Goal: Check status: Check status

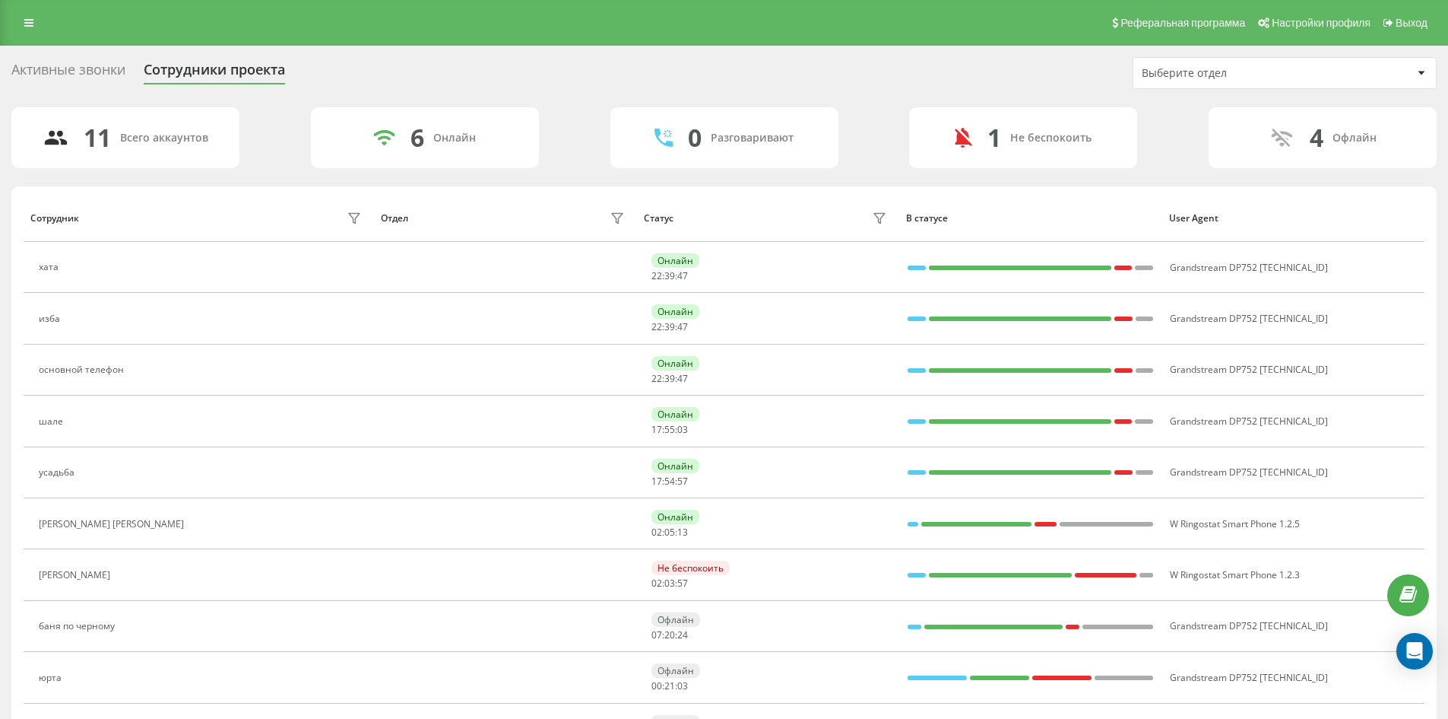
drag, startPoint x: 36, startPoint y: 27, endPoint x: 37, endPoint y: 39, distance: 11.5
click at [36, 27] on link at bounding box center [28, 22] width 27 height 21
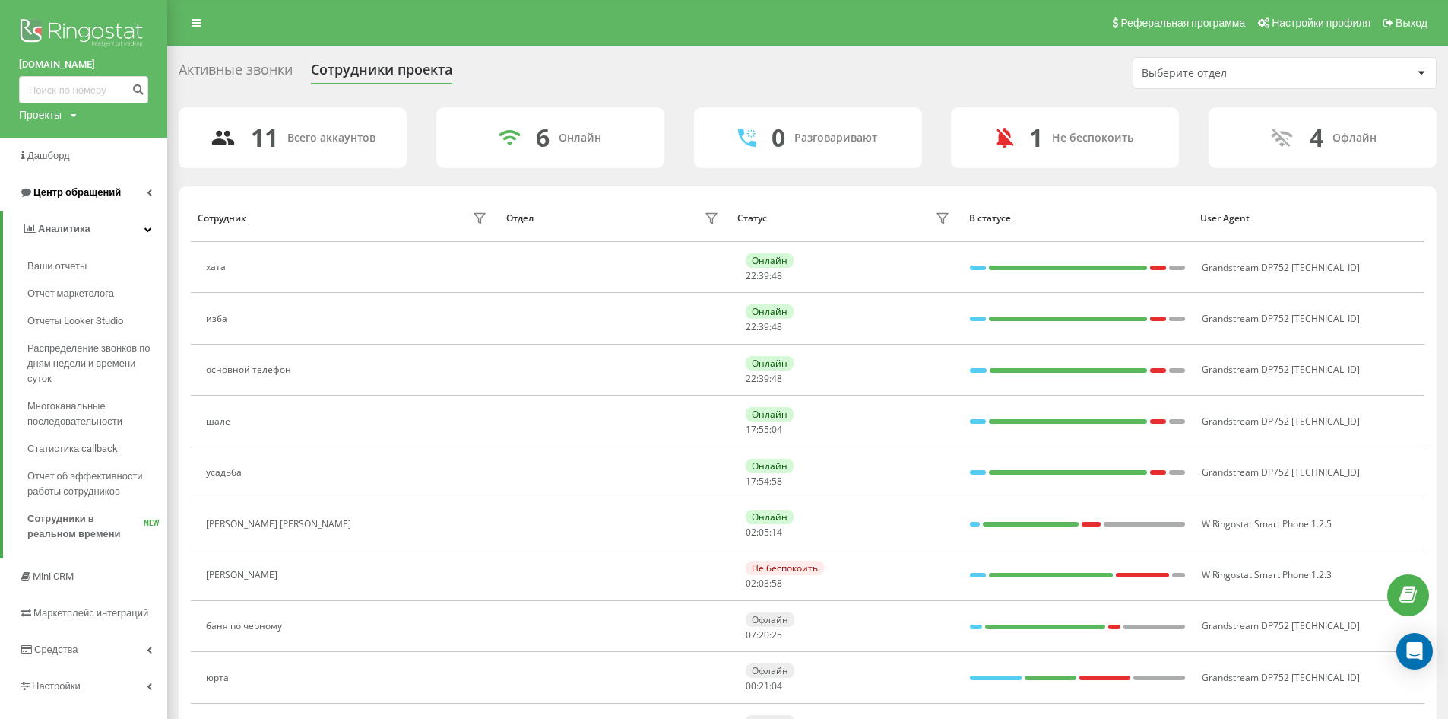
click at [91, 199] on span "Центр обращений" at bounding box center [70, 192] width 102 height 15
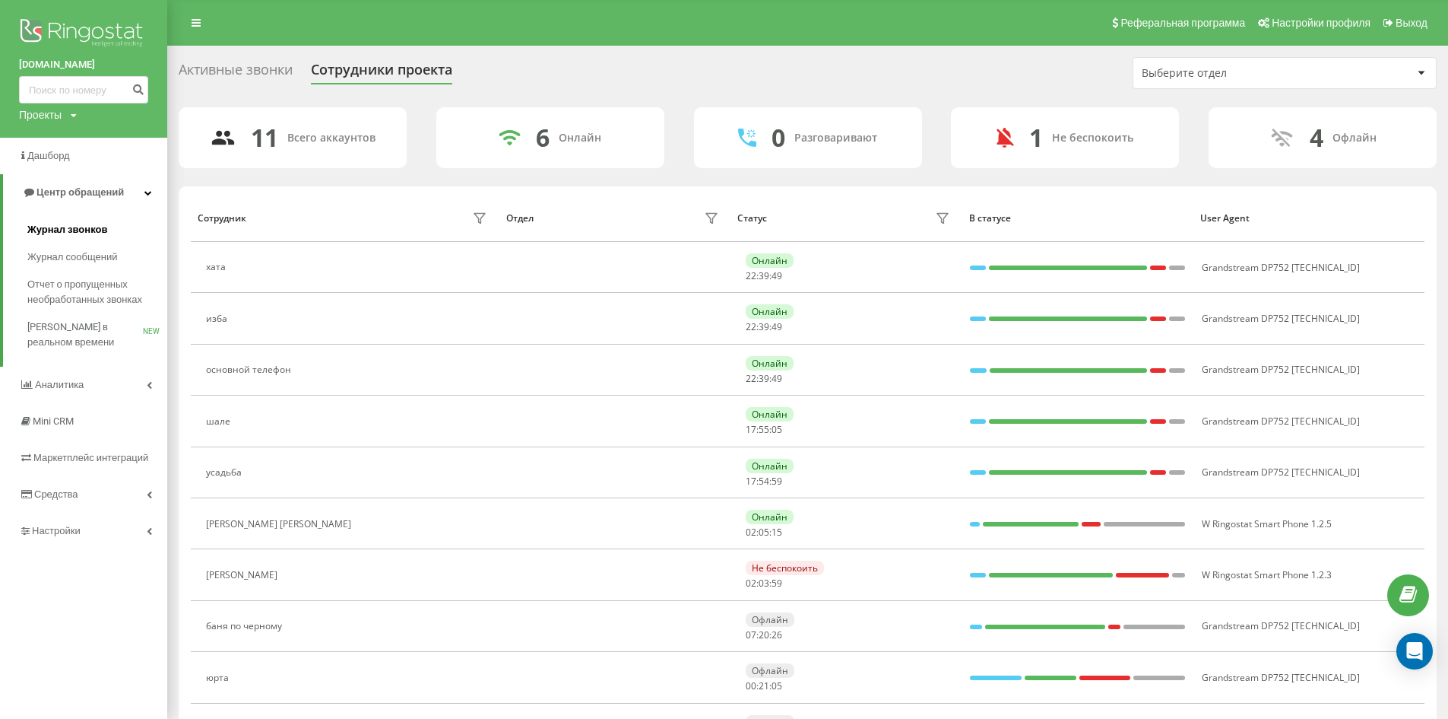
click at [93, 247] on link "Журнал сообщений" at bounding box center [97, 256] width 140 height 27
click at [84, 223] on span "Журнал звонков" at bounding box center [67, 229] width 80 height 15
click at [89, 233] on span "Журнал звонков" at bounding box center [67, 229] width 80 height 15
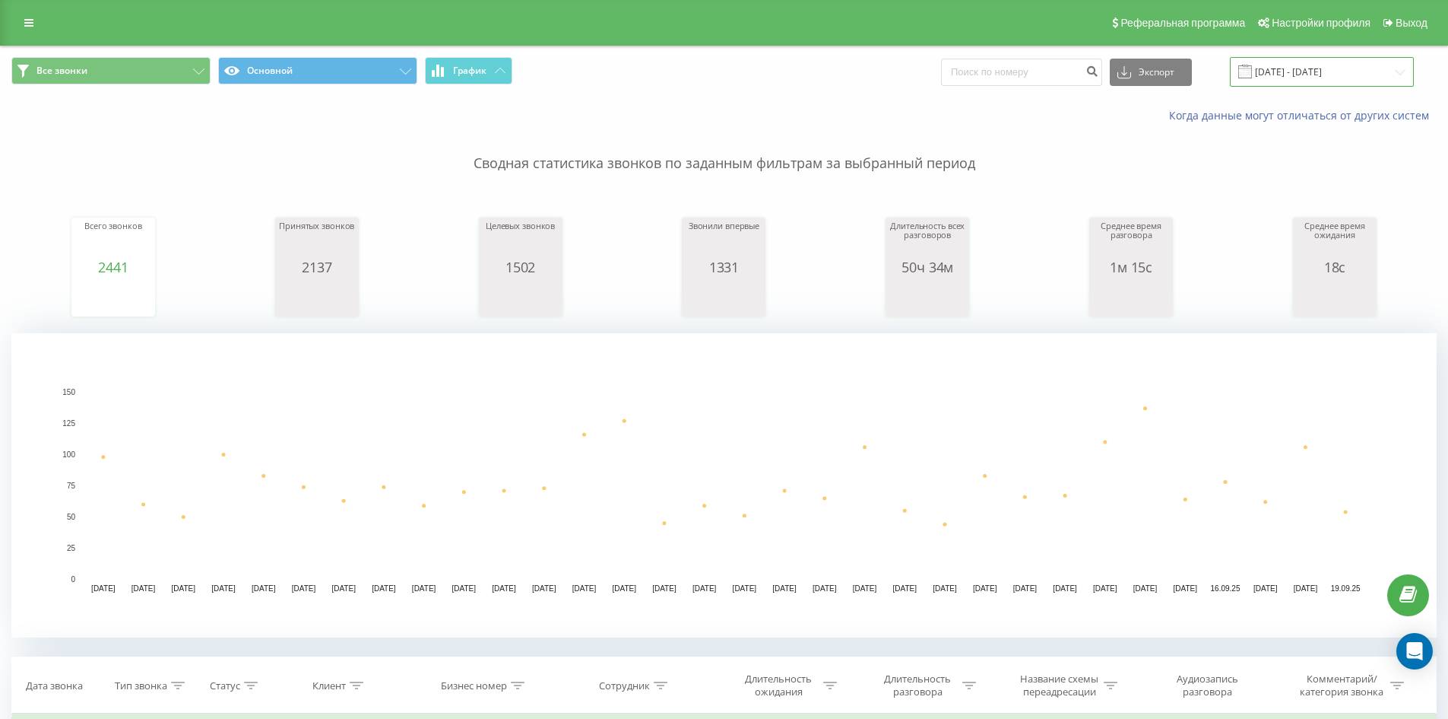
click at [1321, 64] on input "[DATE] - [DATE]" at bounding box center [1322, 72] width 184 height 30
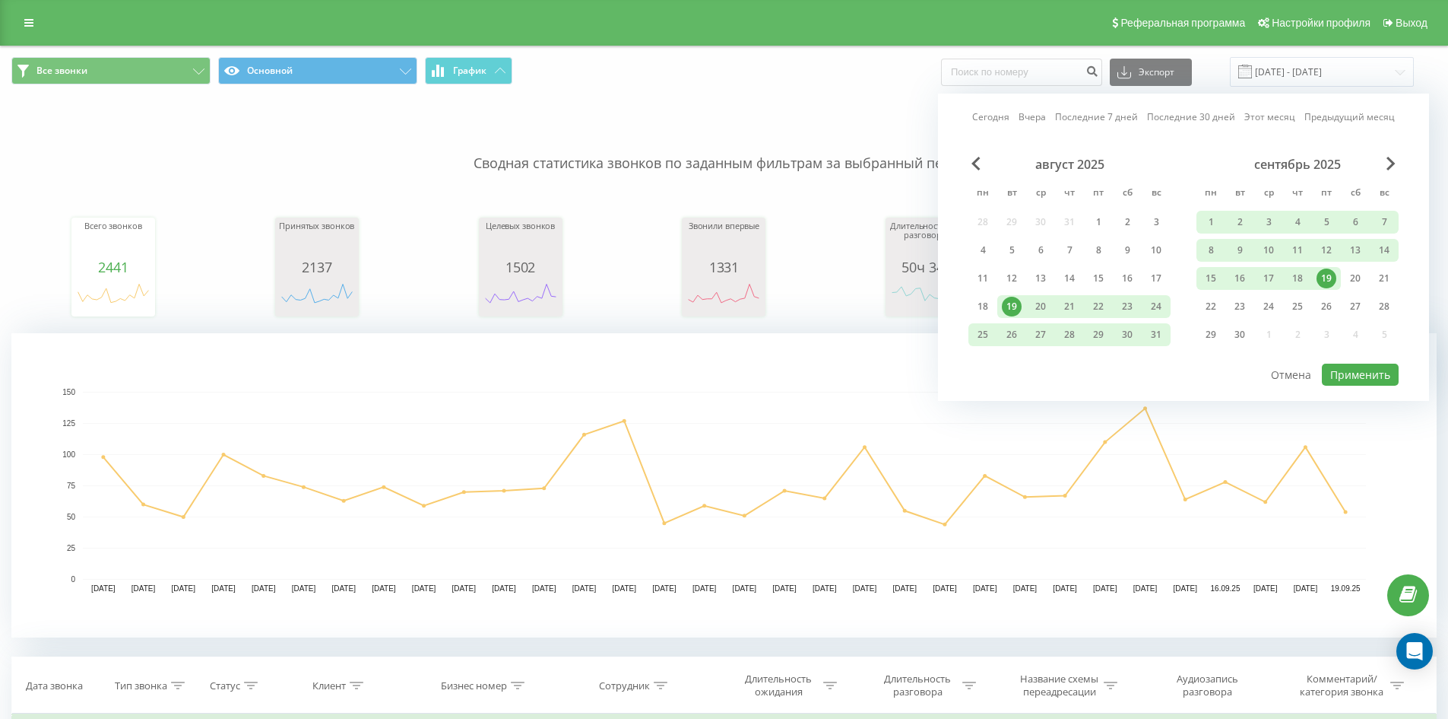
click at [999, 117] on link "Сегодня" at bounding box center [990, 116] width 37 height 14
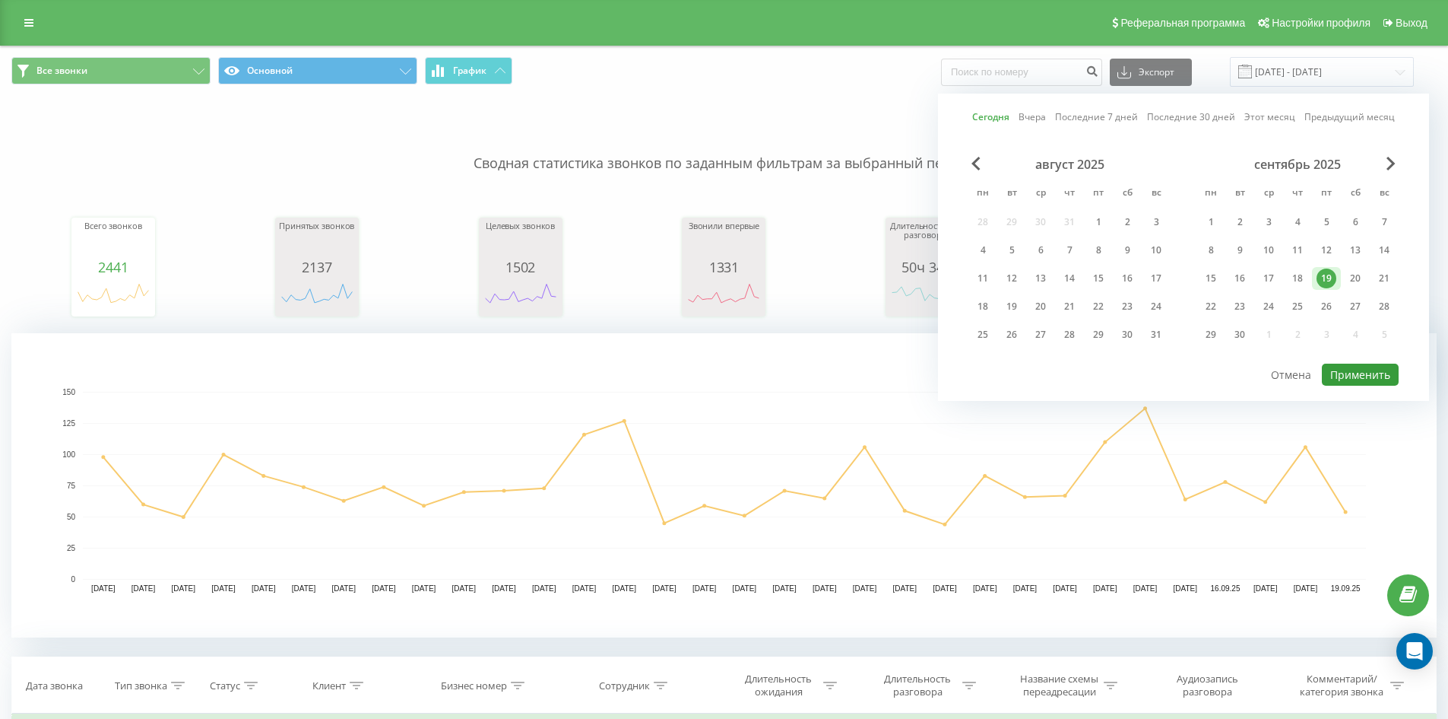
drag, startPoint x: 1341, startPoint y: 370, endPoint x: 1070, endPoint y: 363, distance: 271.5
click at [1340, 370] on button "Применить" at bounding box center [1360, 374] width 77 height 22
type input "19.09.2025 - 19.09.2025"
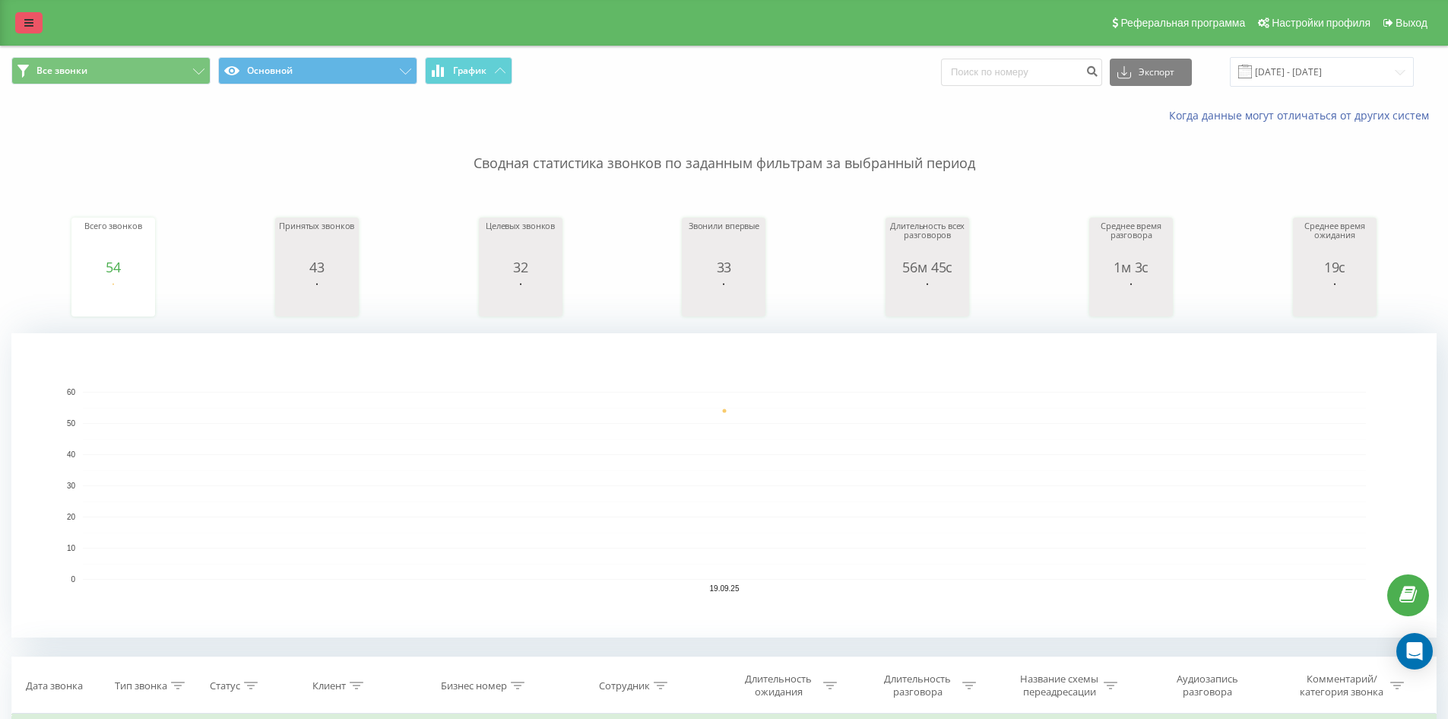
click at [33, 21] on icon at bounding box center [28, 22] width 9 height 11
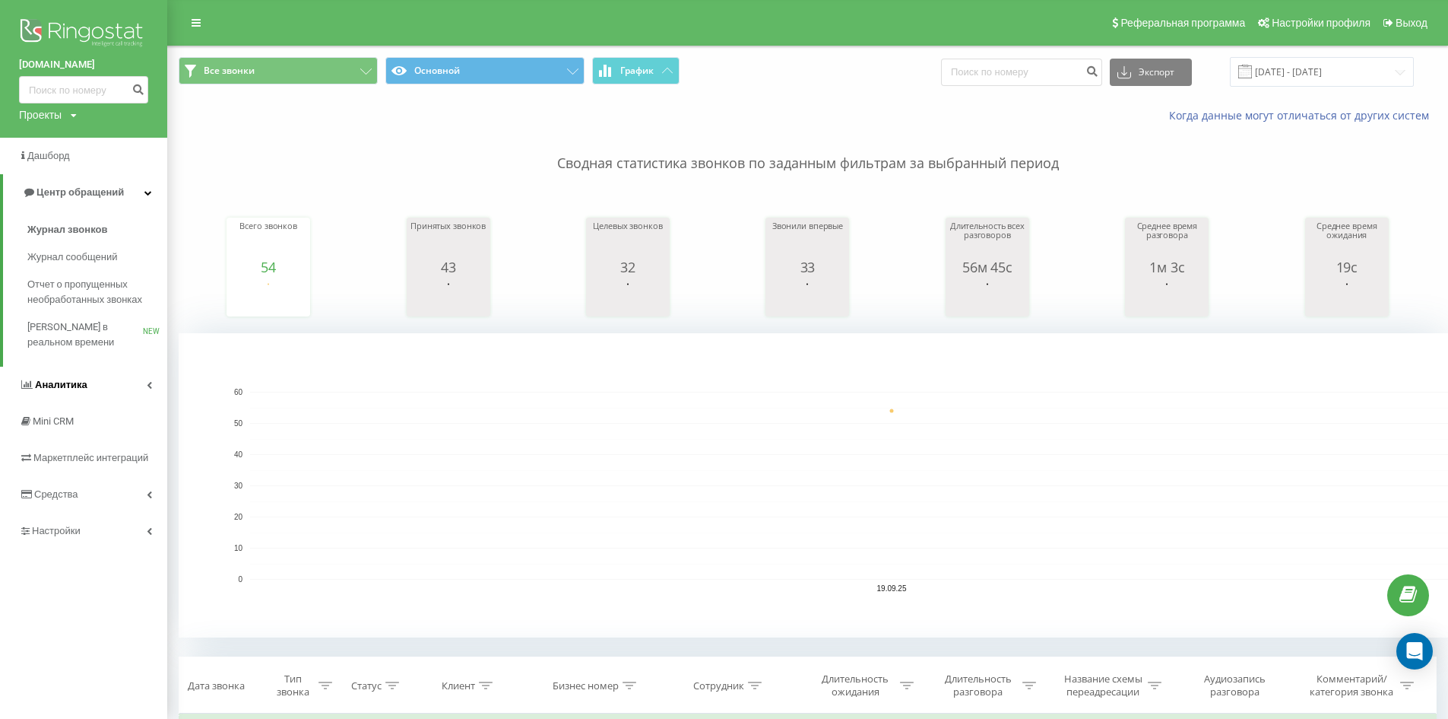
click at [65, 390] on span "Аналитика" at bounding box center [61, 384] width 52 height 11
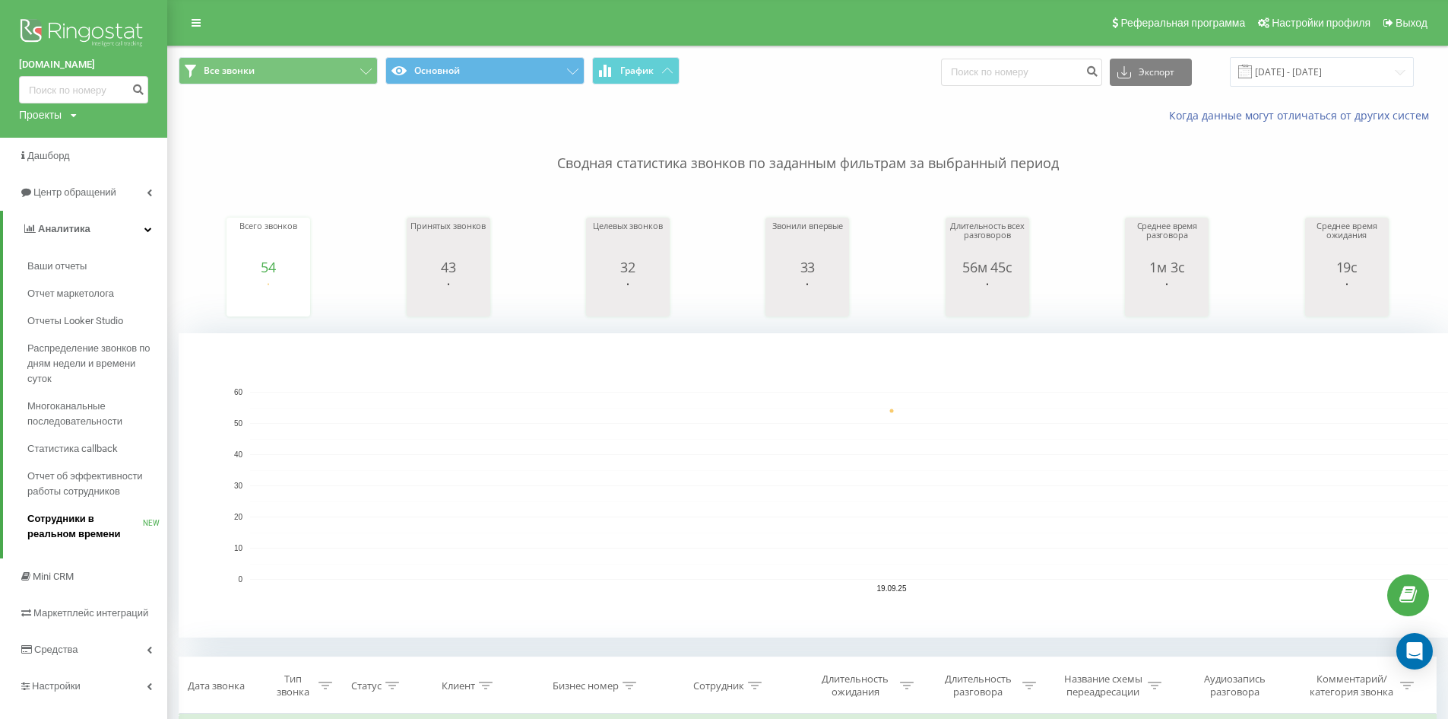
click at [97, 525] on span "Сотрудники в реальном времени" at bounding box center [85, 526] width 116 height 30
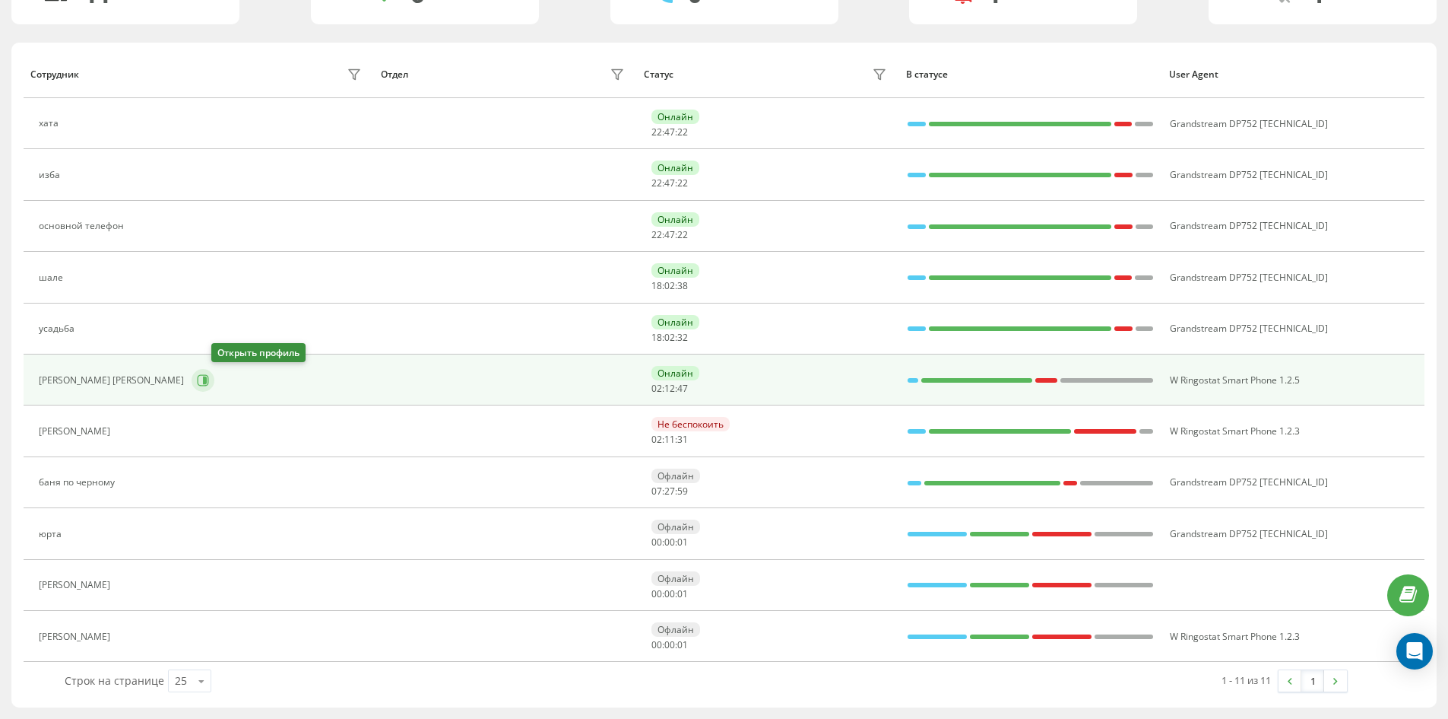
click at [214, 382] on button at bounding box center [203, 380] width 23 height 23
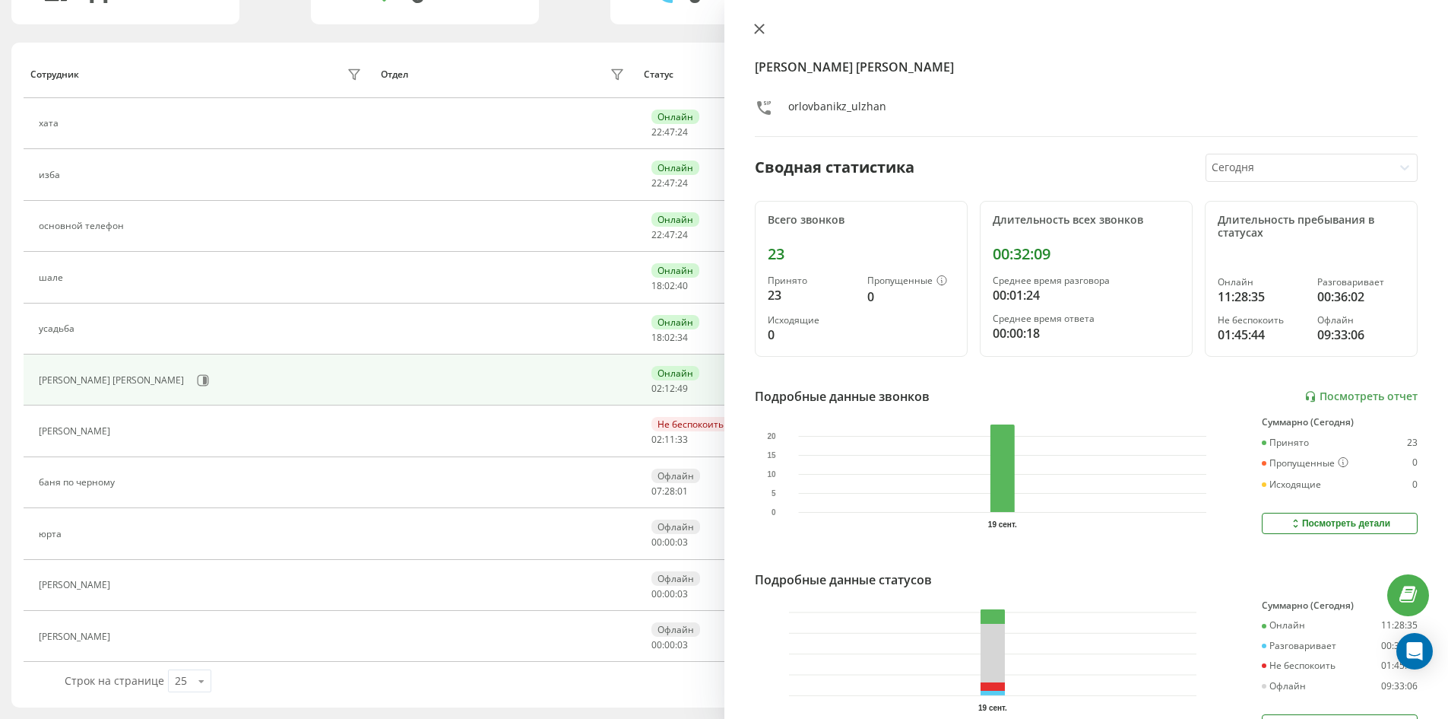
click at [767, 33] on button at bounding box center [760, 30] width 20 height 14
